Goal: Task Accomplishment & Management: Manage account settings

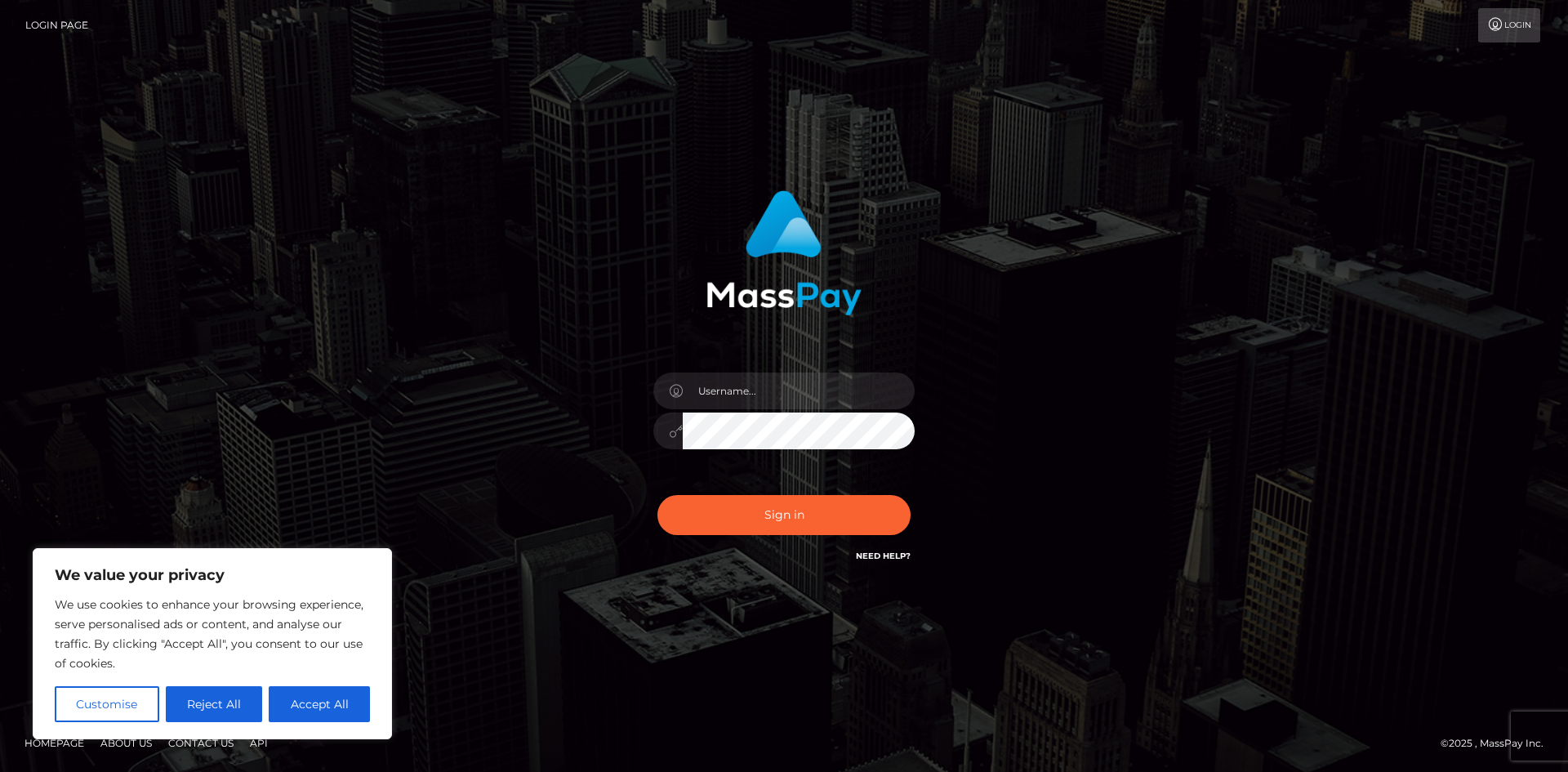
type input "[EMAIL_ADDRESS][DOMAIN_NAME]"
click at [681, 436] on div at bounding box center [784, 428] width 261 height 32
click at [681, 436] on icon at bounding box center [675, 431] width 14 height 13
click at [662, 428] on div at bounding box center [784, 428] width 261 height 32
click at [756, 598] on div "[EMAIL_ADDRESS][DOMAIN_NAME]" at bounding box center [784, 386] width 1568 height 661
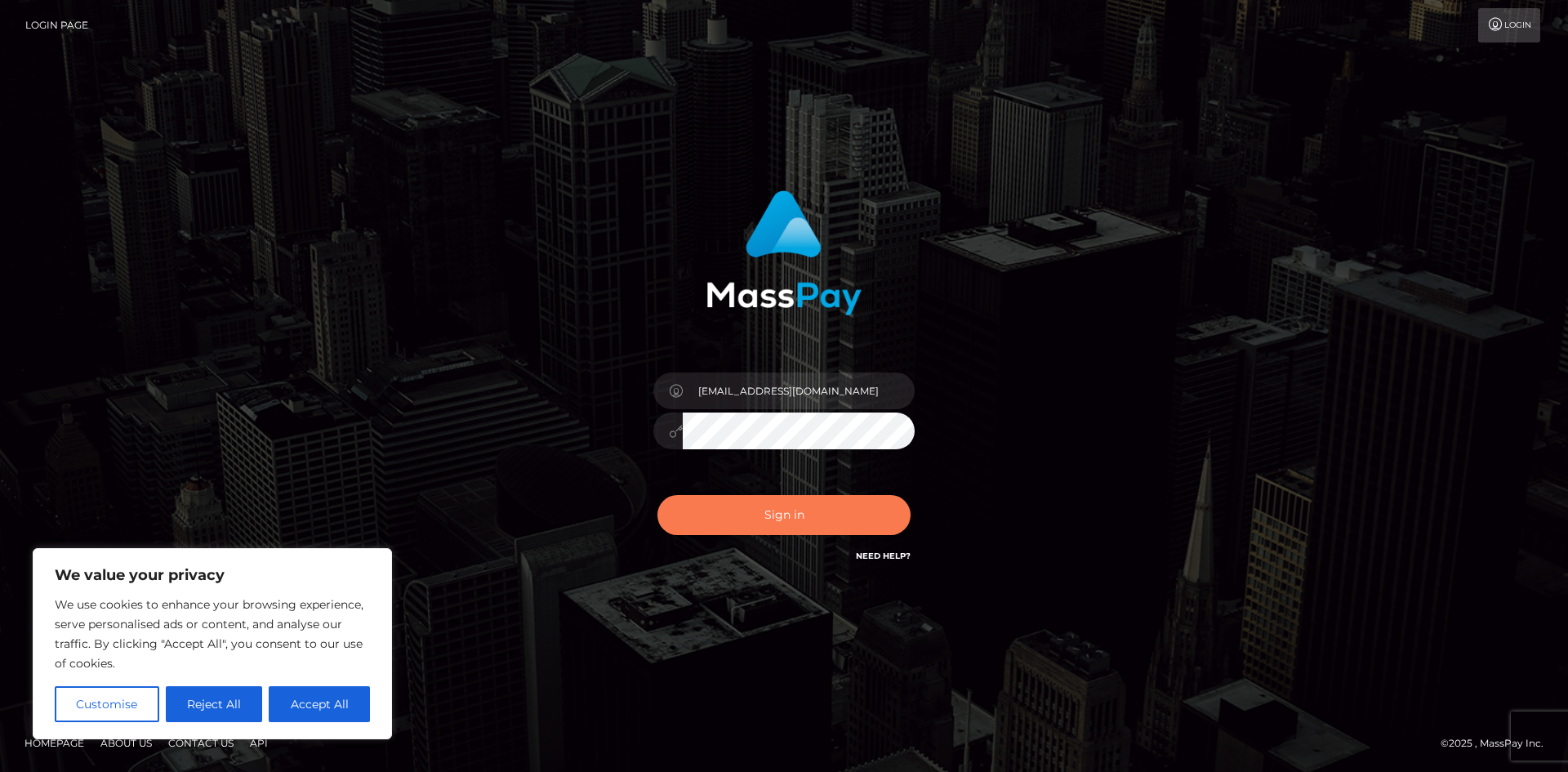
click at [744, 510] on button "Sign in" at bounding box center [784, 515] width 253 height 40
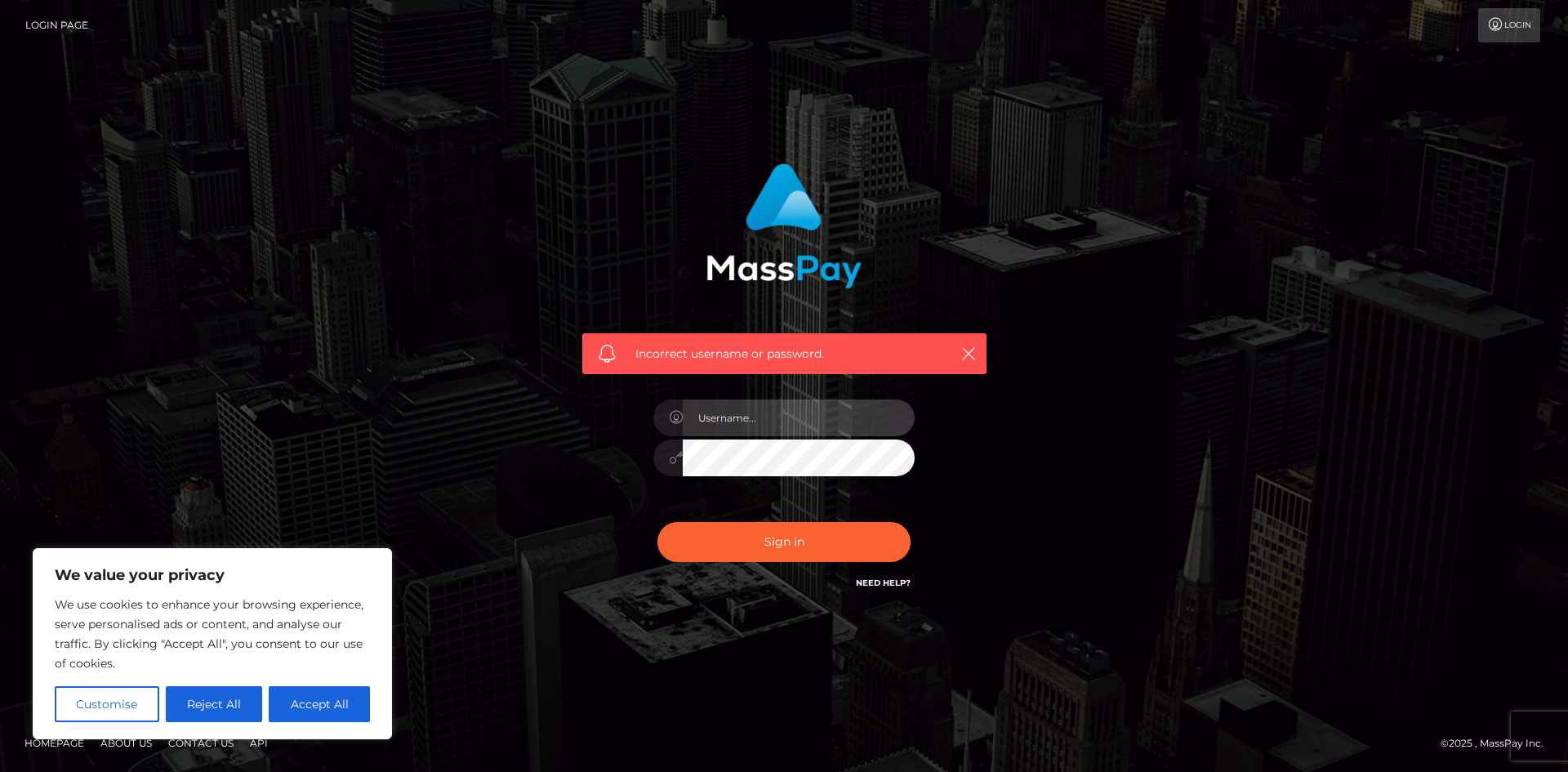
click at [747, 418] on input "text" at bounding box center [798, 418] width 232 height 37
type input "[EMAIL_ADDRESS][DOMAIN_NAME]"
click at [652, 453] on div "[EMAIL_ADDRESS][DOMAIN_NAME]" at bounding box center [784, 449] width 286 height 125
click at [723, 546] on button "Sign in" at bounding box center [784, 542] width 253 height 40
click at [964, 355] on icon "button" at bounding box center [968, 353] width 16 height 16
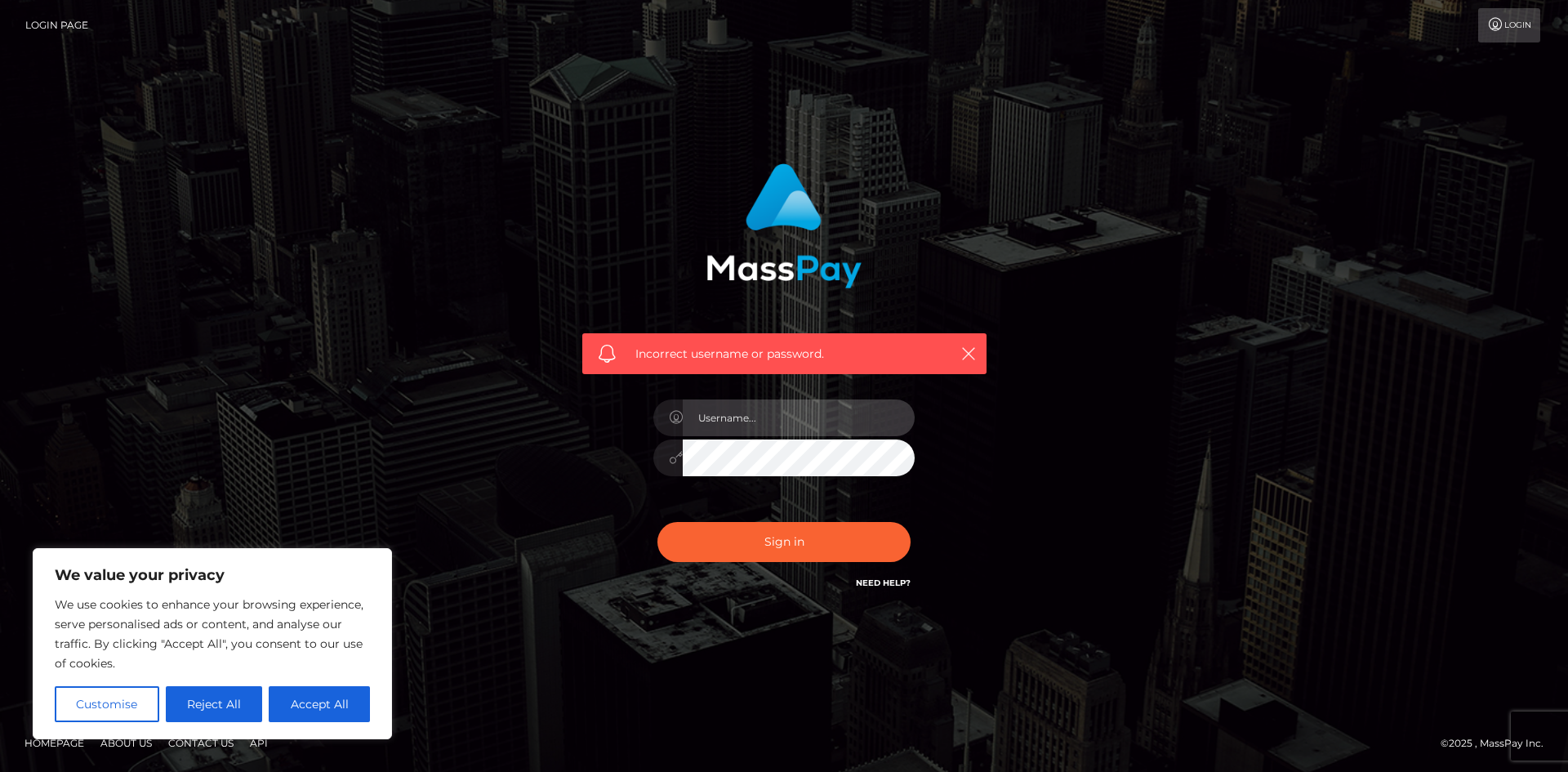
click at [796, 415] on input "text" at bounding box center [798, 418] width 232 height 37
type input "[EMAIL_ADDRESS][DOMAIN_NAME]"
click at [334, 699] on button "Accept All" at bounding box center [320, 704] width 101 height 36
checkbox input "true"
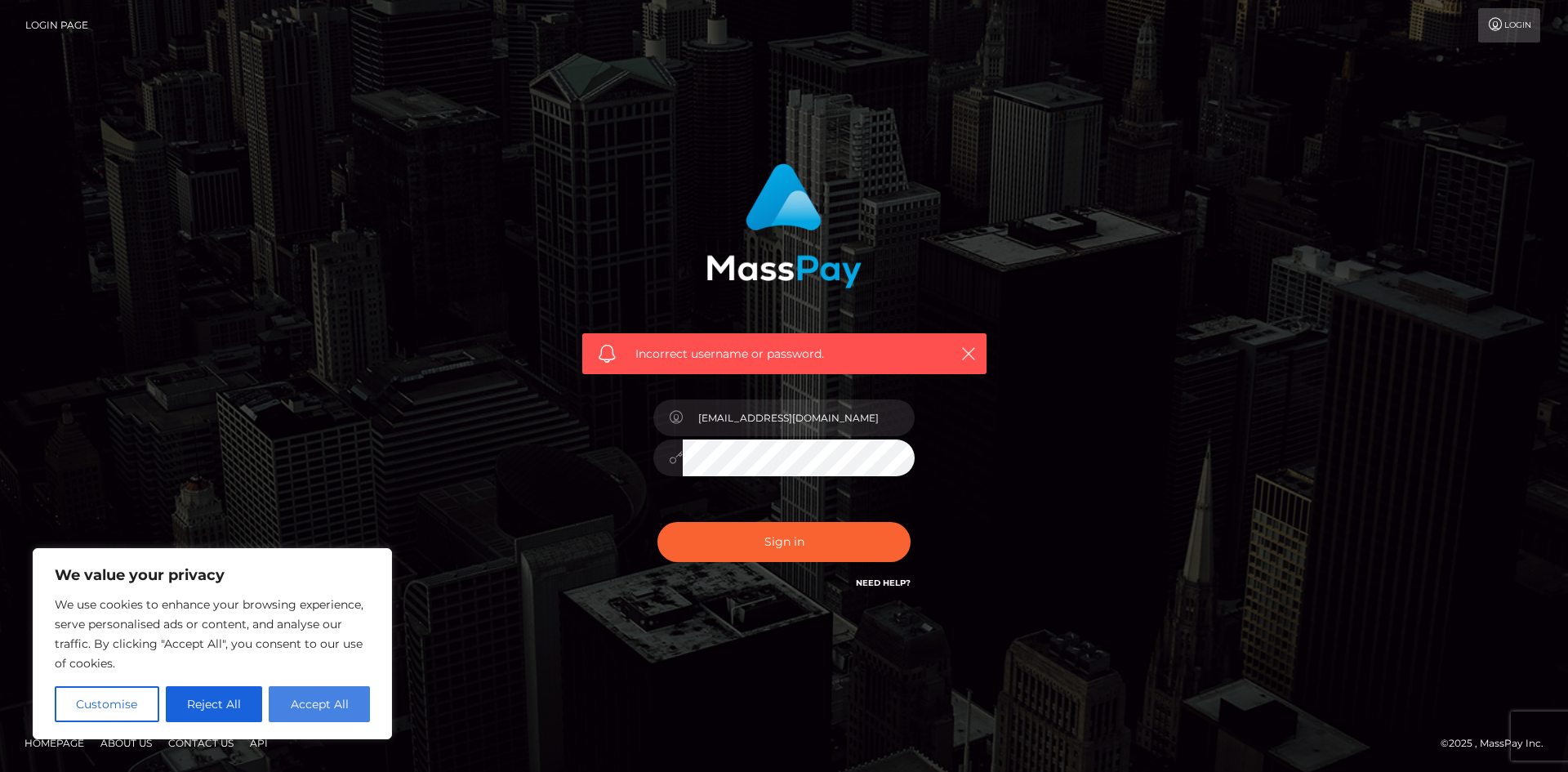
checkbox input "true"
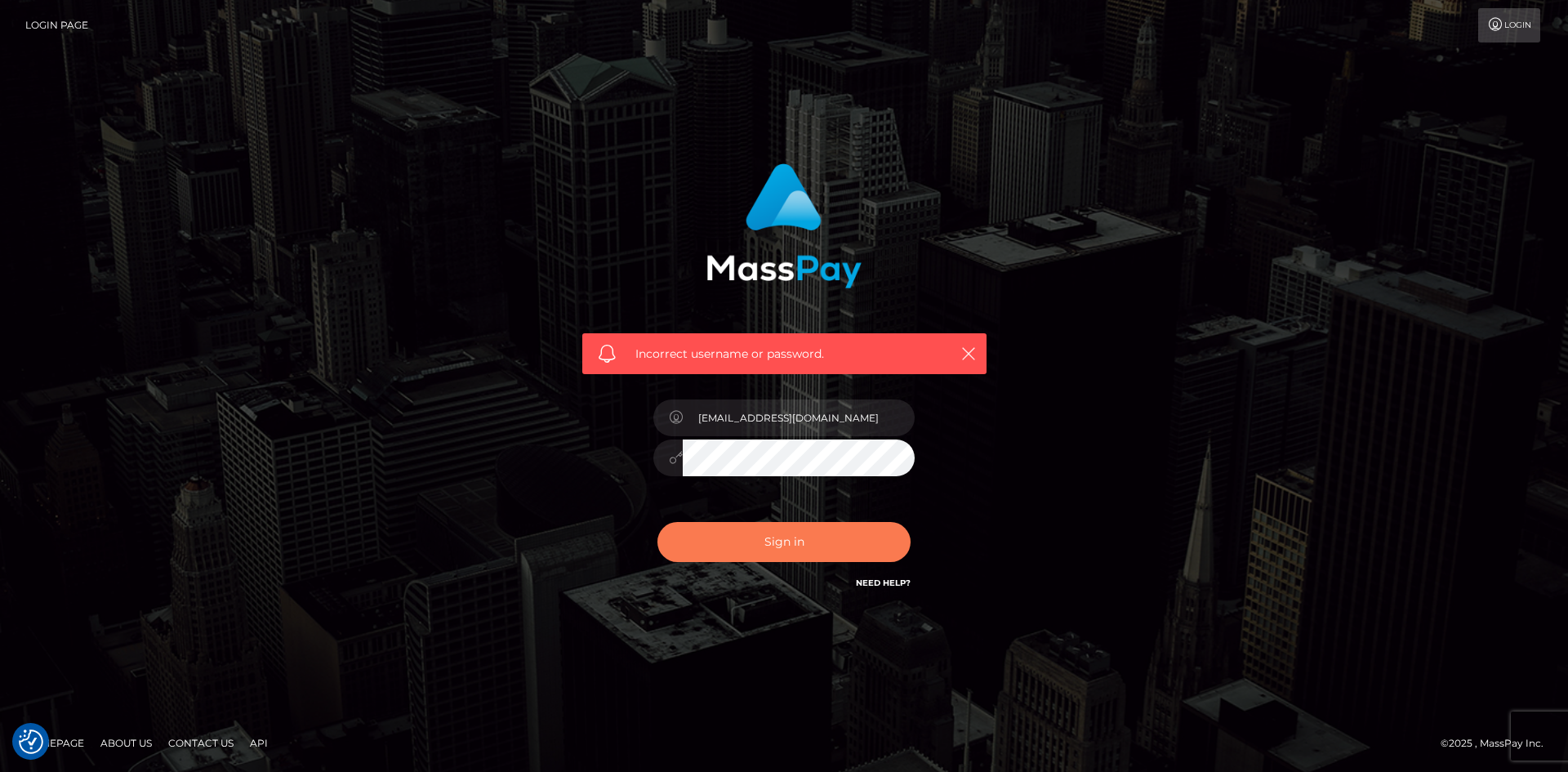
click at [749, 553] on button "Sign in" at bounding box center [784, 542] width 253 height 40
click at [973, 352] on icon "button" at bounding box center [968, 353] width 16 height 16
click at [745, 414] on input "text" at bounding box center [798, 418] width 232 height 37
paste input "7tf84cgfbq@privaterelay.appleid.com"
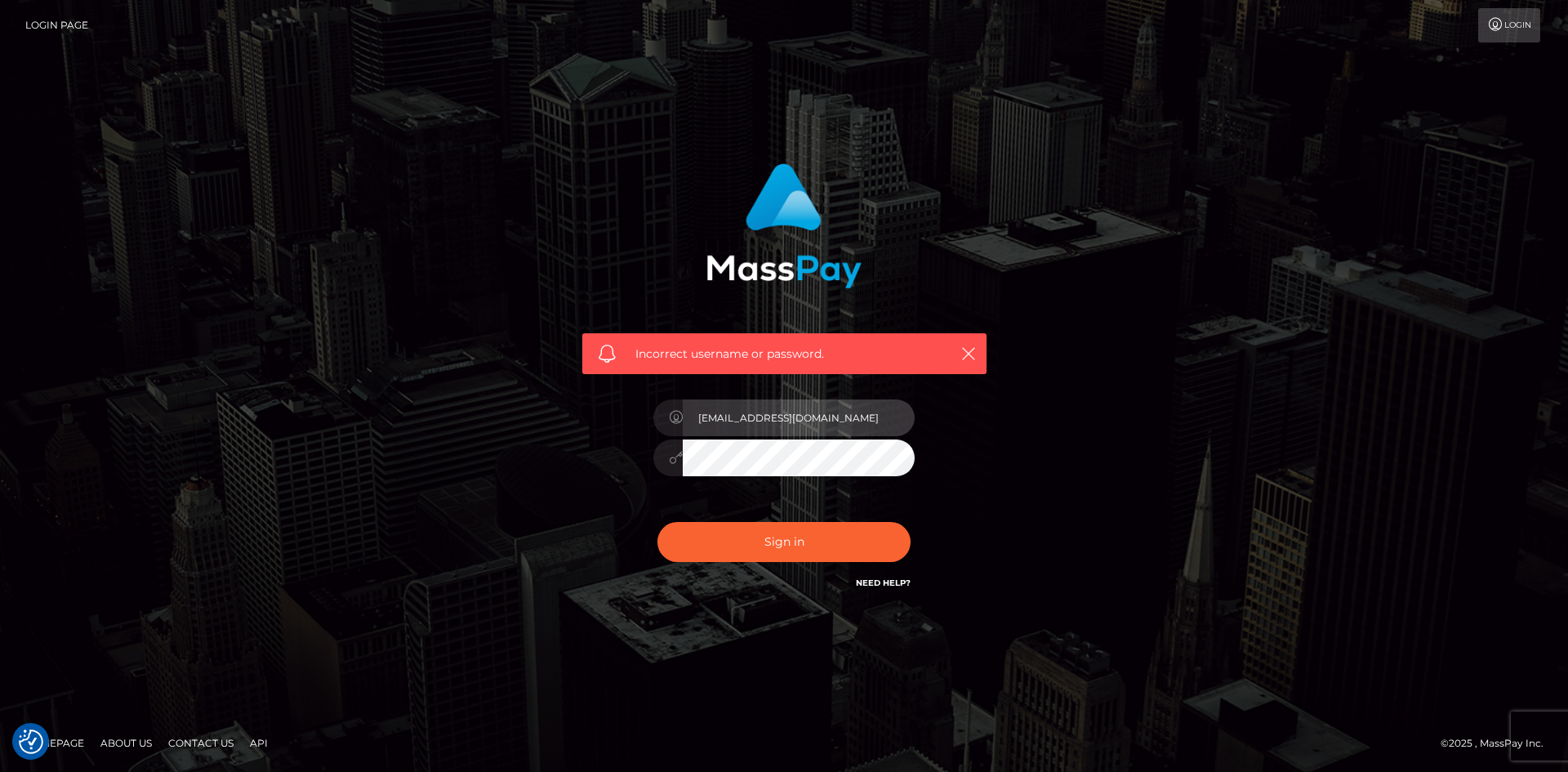
type input "7tf84cgfbq@privaterelay.appleid.com"
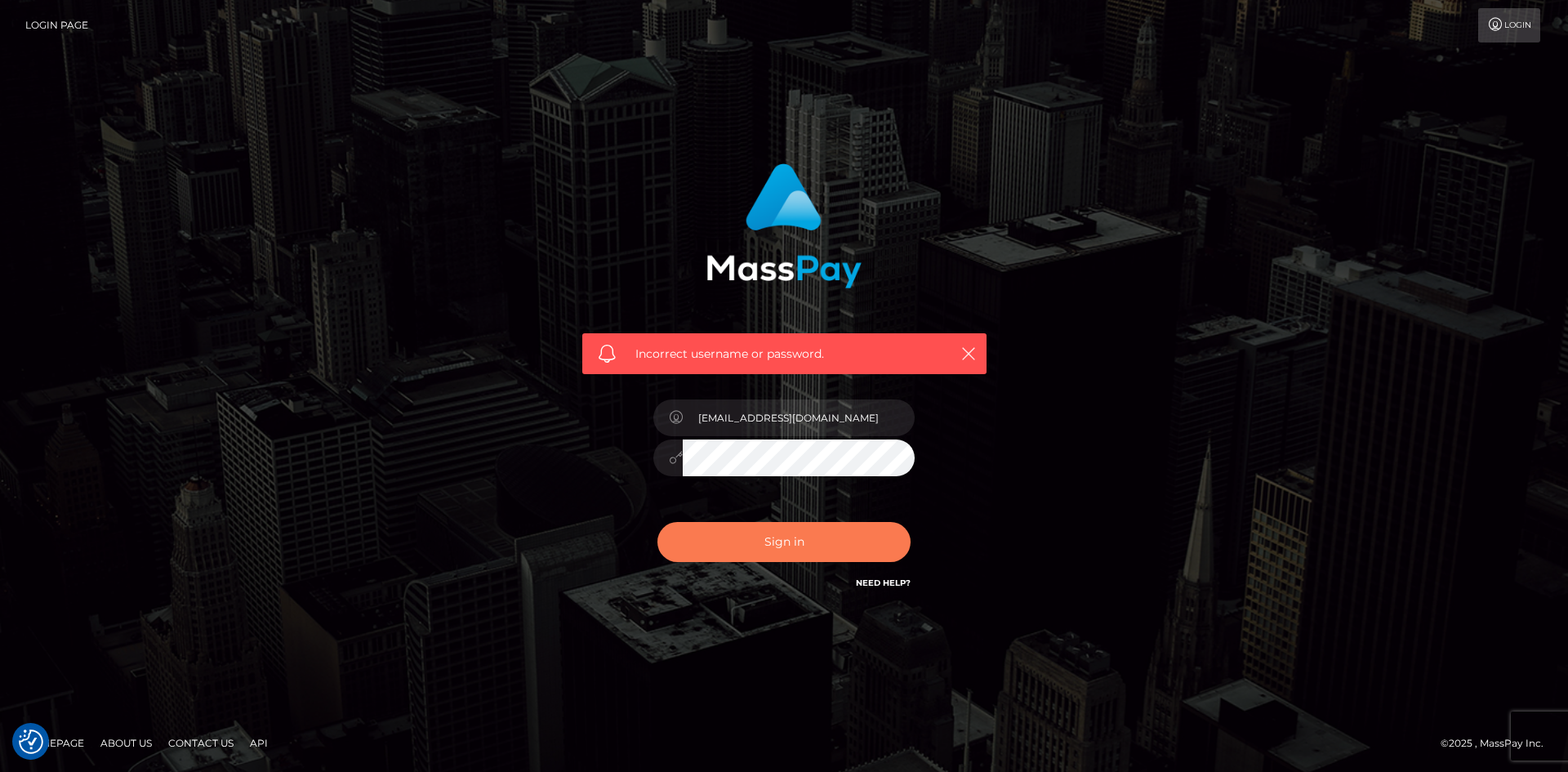
click at [685, 547] on button "Sign in" at bounding box center [784, 542] width 253 height 40
click at [33, 742] on img "Consent Preferences" at bounding box center [31, 742] width 25 height 25
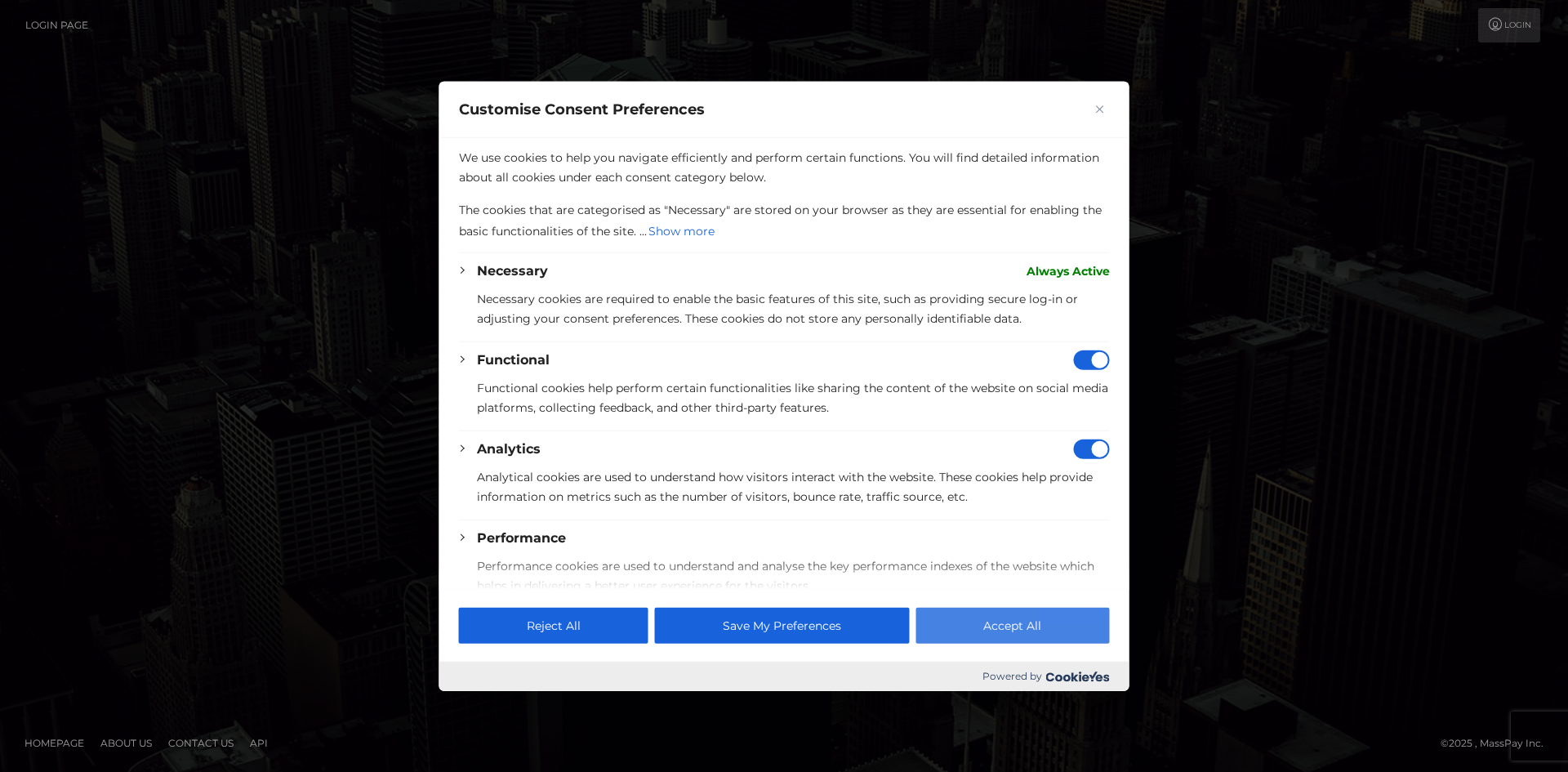
click at [970, 616] on button "Accept All" at bounding box center [1011, 626] width 193 height 36
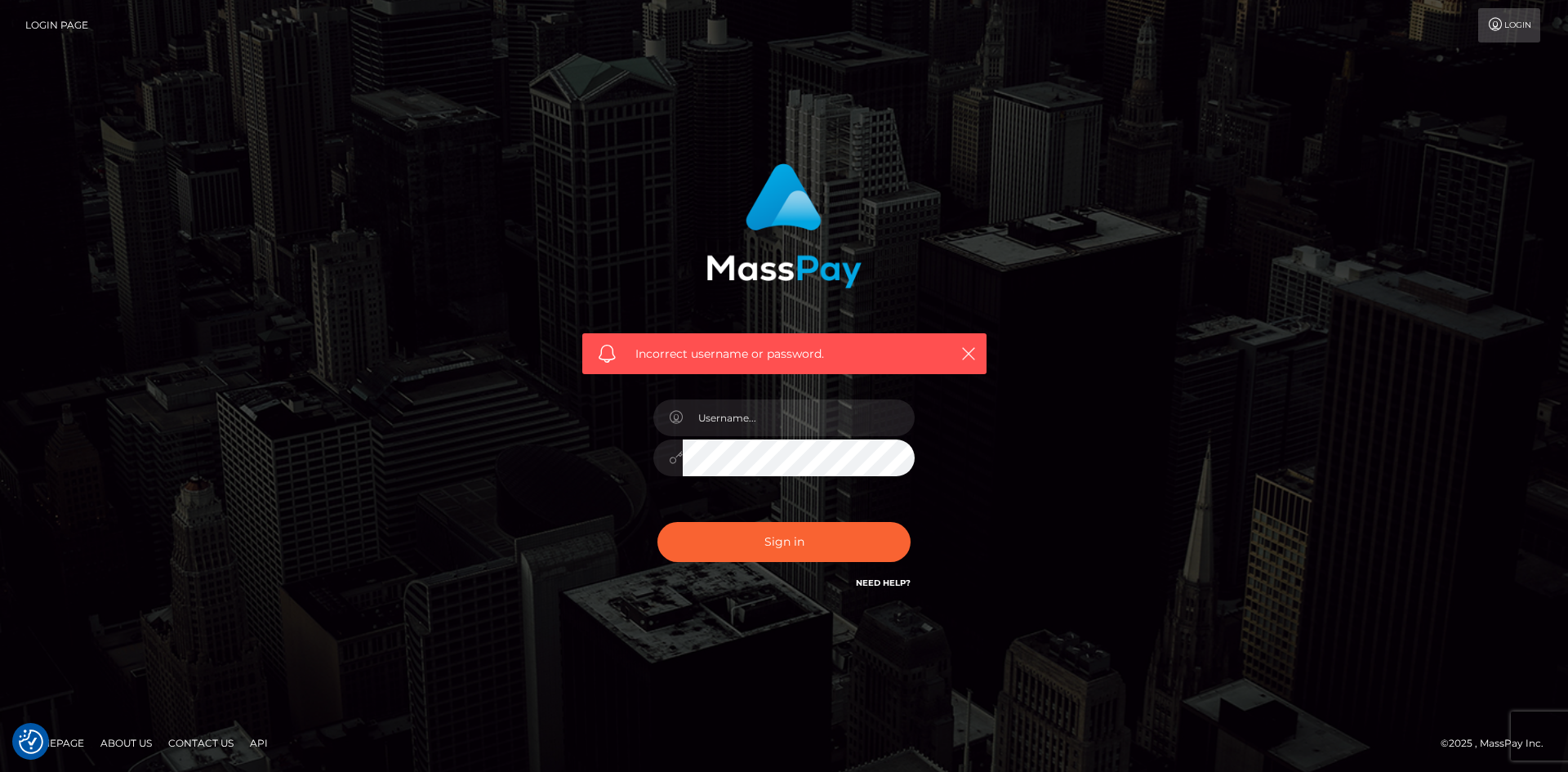
click at [882, 581] on link "Need Help?" at bounding box center [883, 583] width 55 height 10
click at [970, 348] on icon "button" at bounding box center [968, 353] width 16 height 16
click at [47, 23] on link "Login Page" at bounding box center [56, 26] width 63 height 34
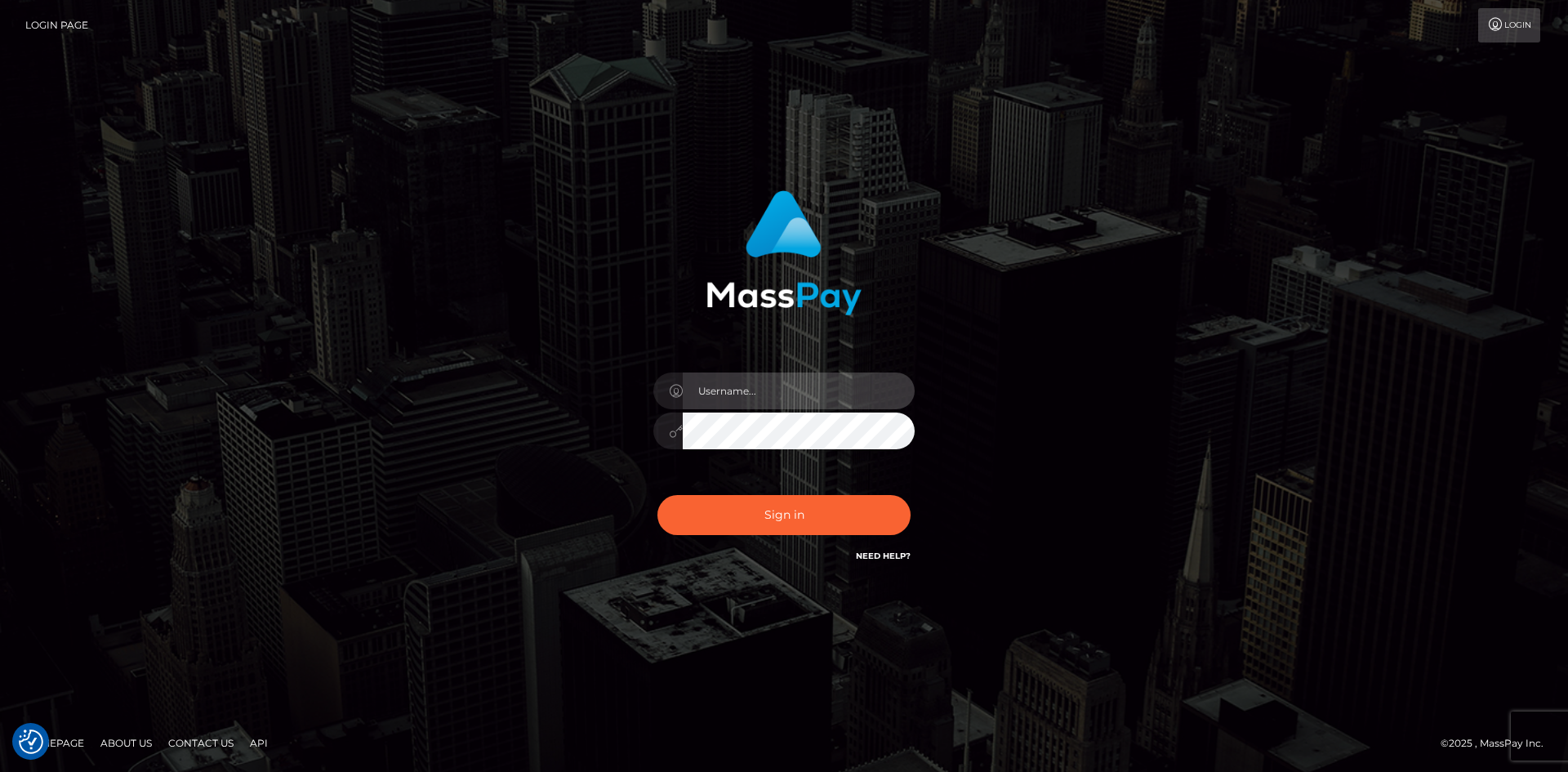
click at [779, 390] on input "text" at bounding box center [798, 390] width 232 height 37
type input "[EMAIL_ADDRESS][DOMAIN_NAME]"
click at [677, 431] on icon at bounding box center [675, 431] width 14 height 13
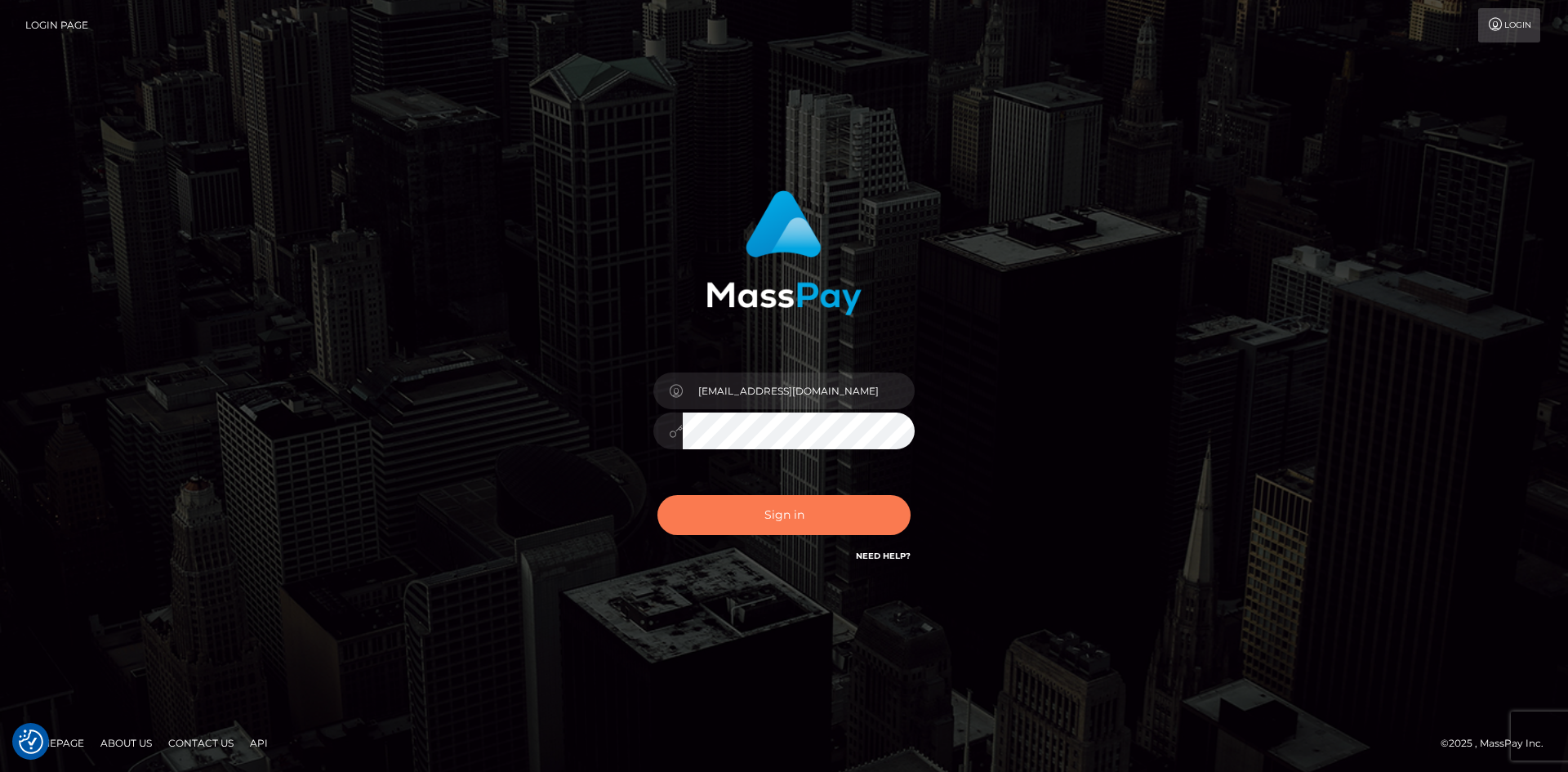
click at [731, 507] on button "Sign in" at bounding box center [784, 515] width 253 height 40
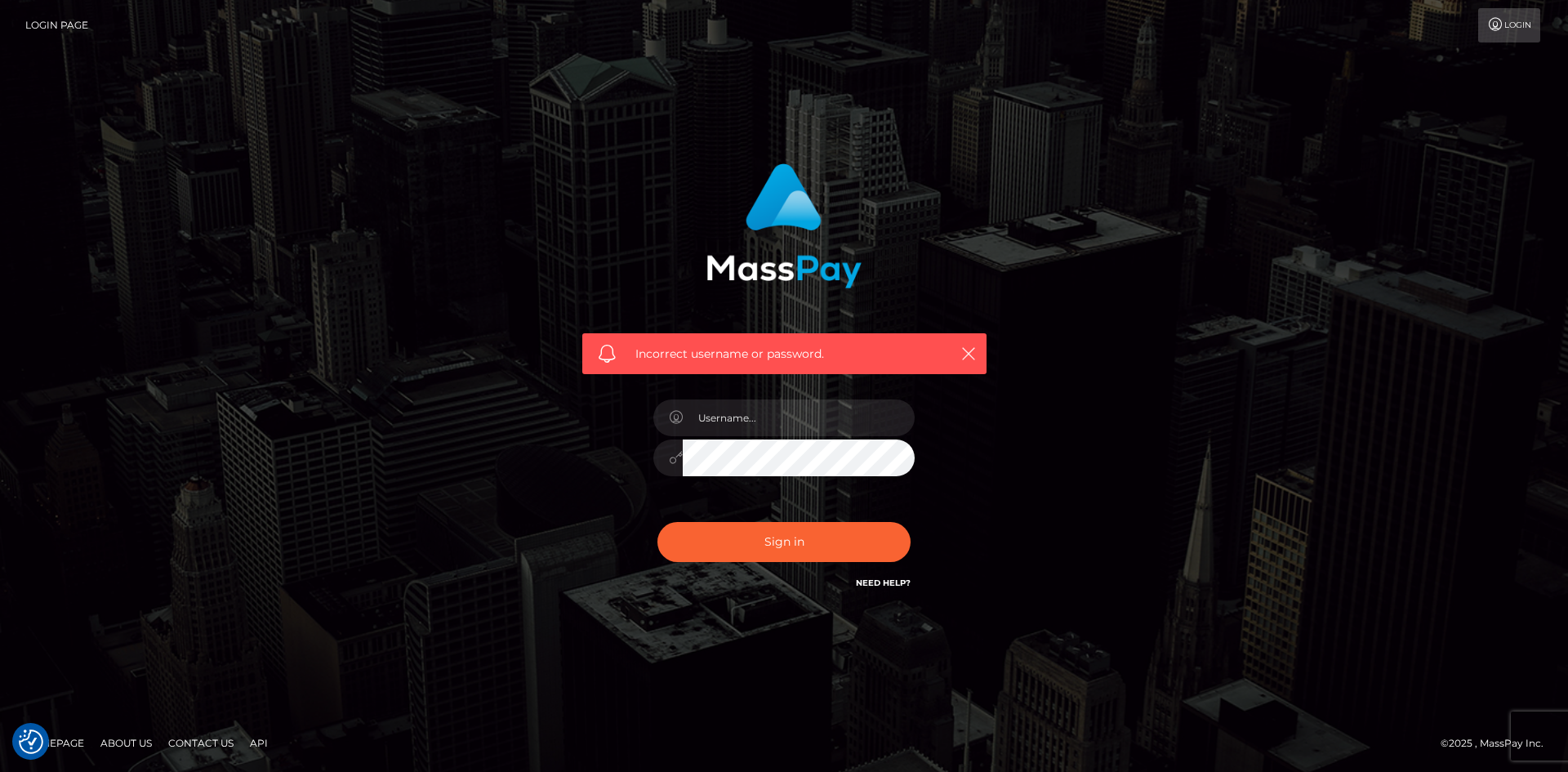
click at [1504, 20] on link "Login" at bounding box center [1509, 26] width 62 height 34
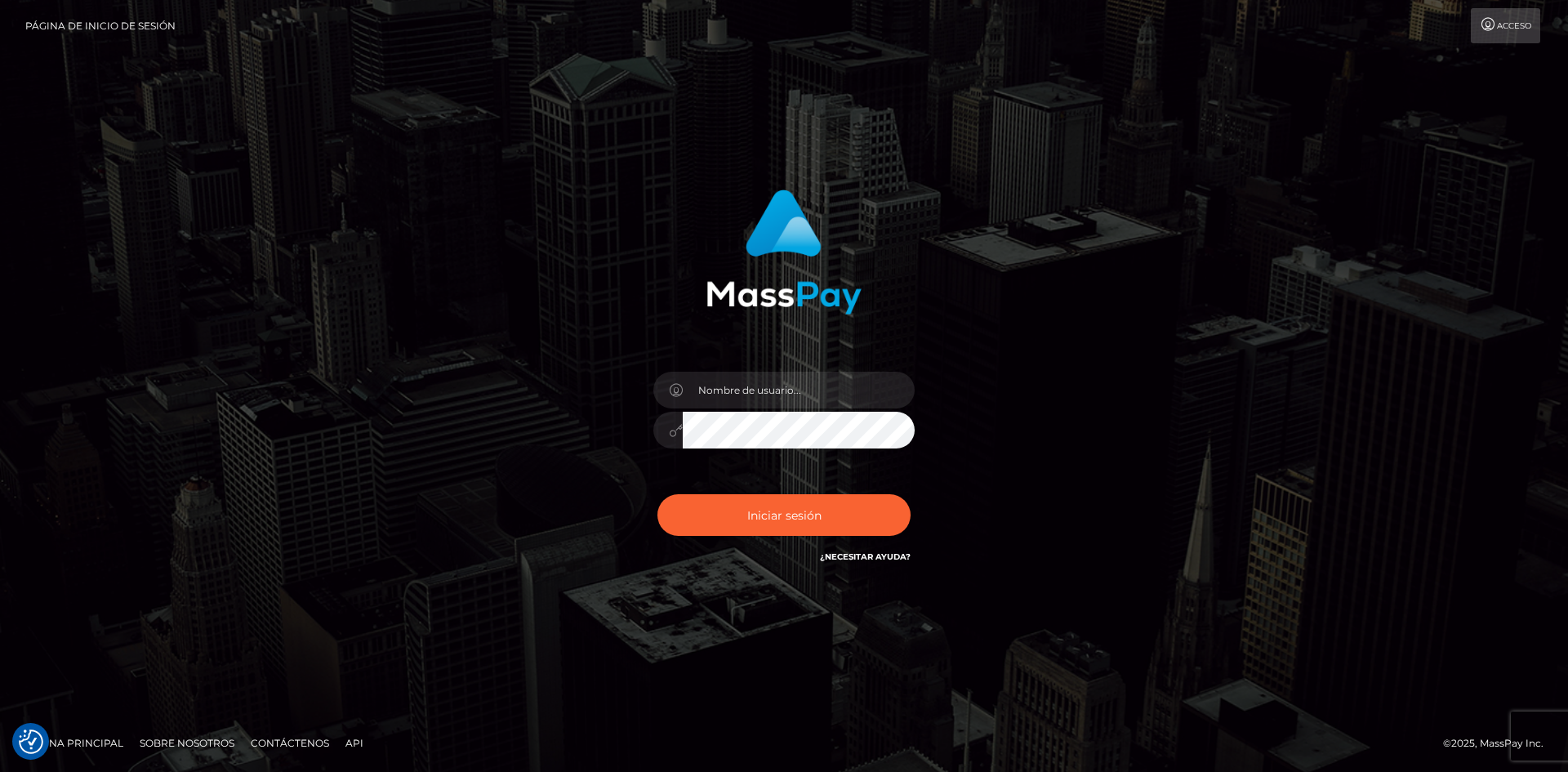
click at [863, 551] on font "¿Necesitar ayuda?" at bounding box center [864, 556] width 90 height 10
click at [88, 20] on font "Página de inicio de sesión" at bounding box center [100, 25] width 150 height 12
